Goal: Task Accomplishment & Management: Manage account settings

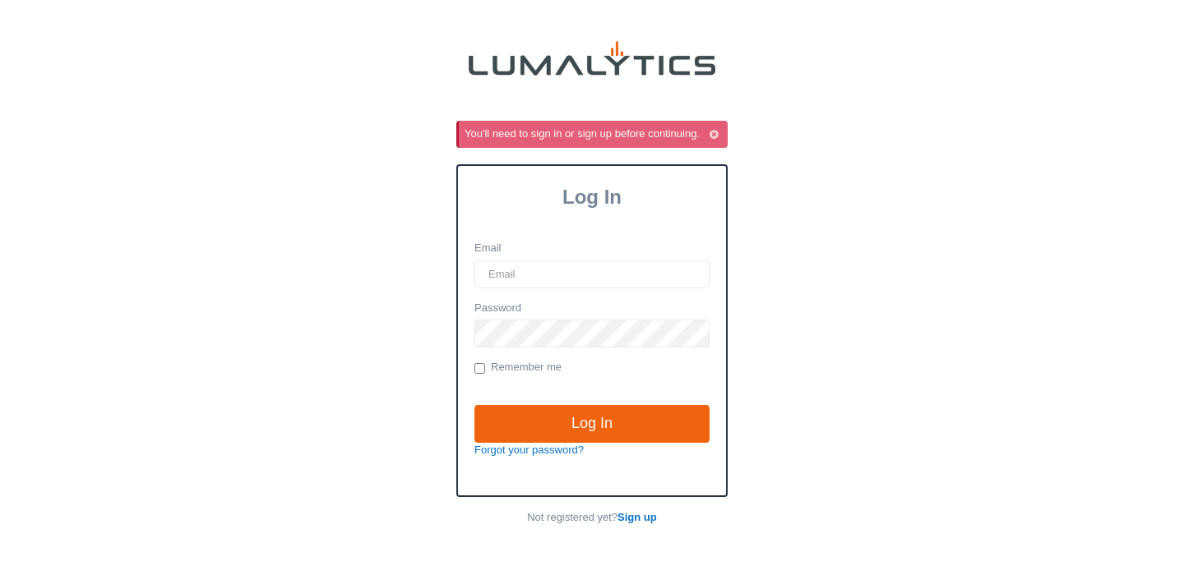
type input "[PERSON_NAME][EMAIL_ADDRESS][DOMAIN_NAME]"
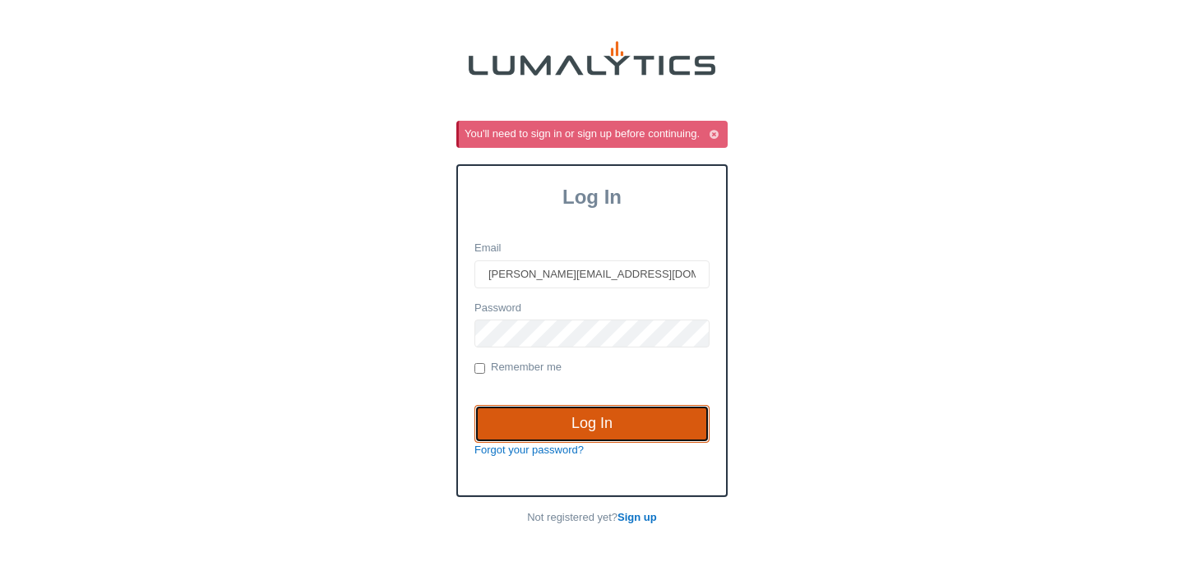
click at [600, 438] on input "Log In" at bounding box center [591, 424] width 235 height 38
